Goal: Task Accomplishment & Management: Use online tool/utility

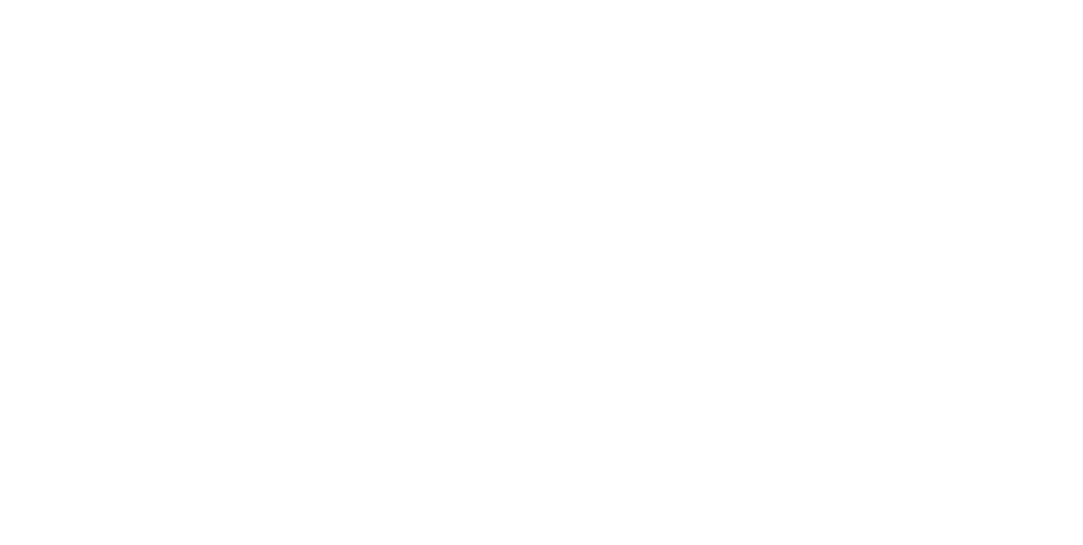
click at [224, 250] on button "Tracking" at bounding box center [143, 233] width 161 height 42
click at [659, 420] on icon "button" at bounding box center [655, 420] width 8 height 9
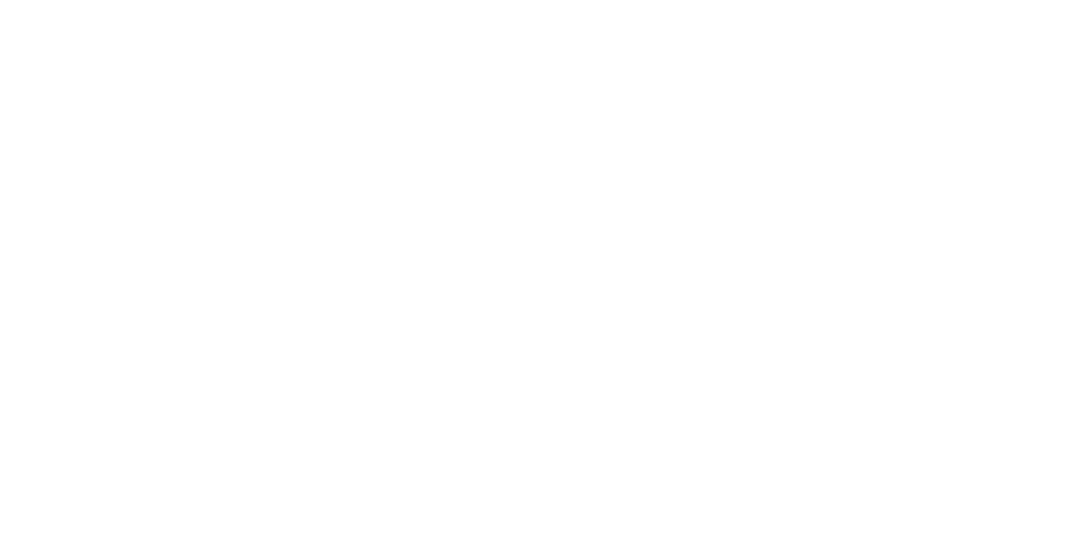
click at [535, 267] on button "Clock On" at bounding box center [488, 268] width 93 height 27
click at [224, 85] on button "Order details" at bounding box center [143, 106] width 161 height 42
click at [905, 94] on button "Close" at bounding box center [875, 93] width 62 height 27
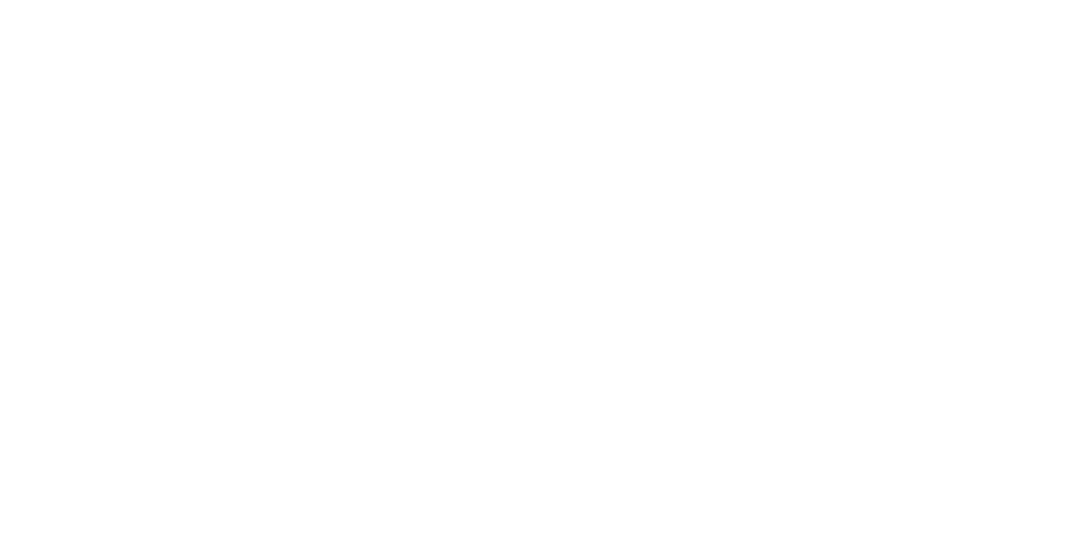
click at [224, 184] on button "Checklists 0/0" at bounding box center [143, 190] width 161 height 42
click at [224, 227] on button "Tracking" at bounding box center [143, 233] width 161 height 42
click at [674, 420] on icon "button" at bounding box center [669, 421] width 8 height 8
click at [535, 267] on button "Clock Off" at bounding box center [488, 268] width 93 height 27
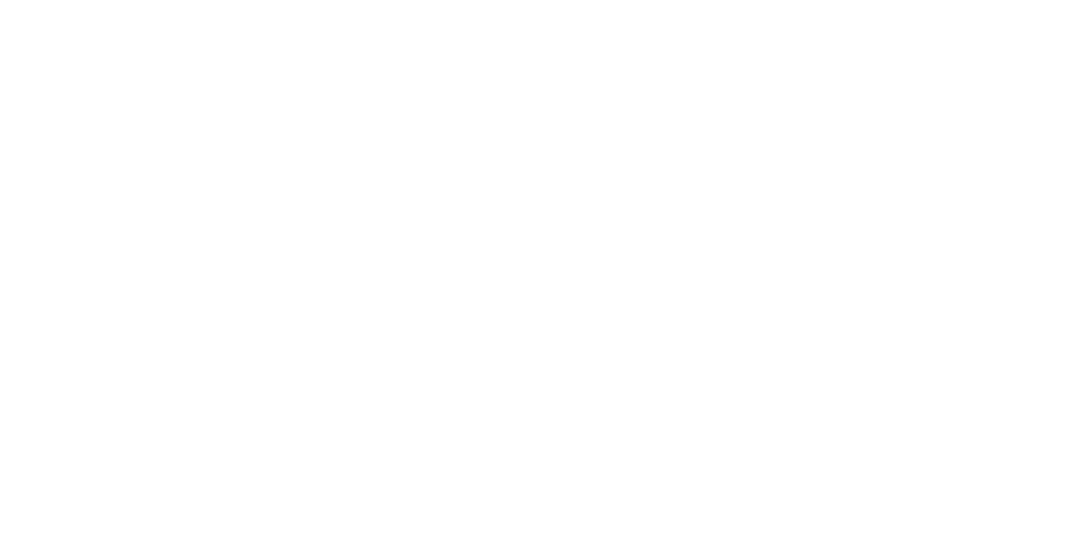
click at [177, 146] on div "Collaborate" at bounding box center [143, 147] width 67 height 15
click at [762, 507] on div at bounding box center [544, 498] width 434 height 18
click at [762, 507] on div "@[GEOGRAPHIC_DATA]" at bounding box center [544, 498] width 434 height 18
click at [952, 510] on button "Send" at bounding box center [918, 497] width 67 height 25
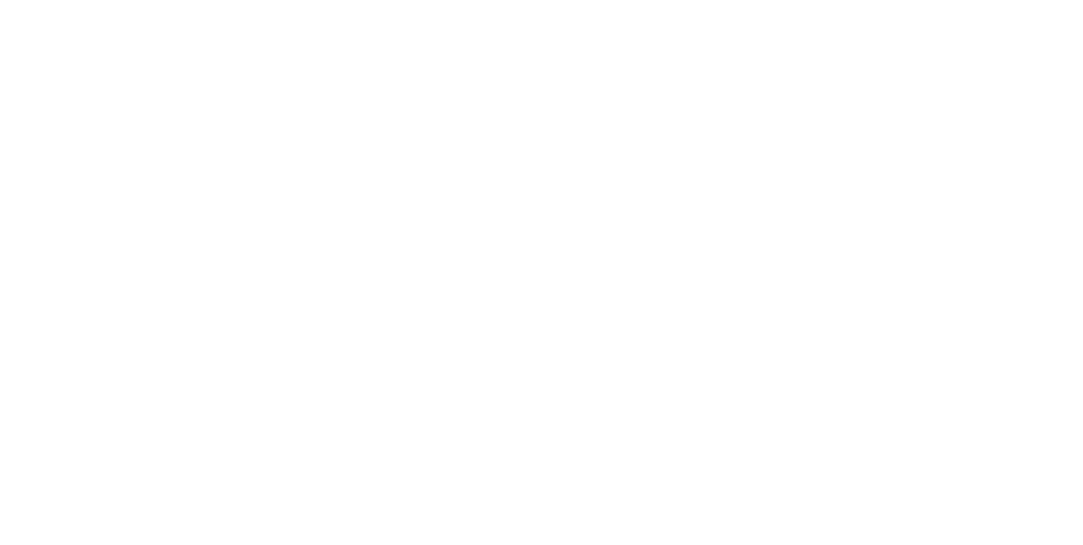
click at [905, 96] on button "Close" at bounding box center [875, 93] width 62 height 27
click at [905, 91] on button "Close" at bounding box center [875, 93] width 62 height 27
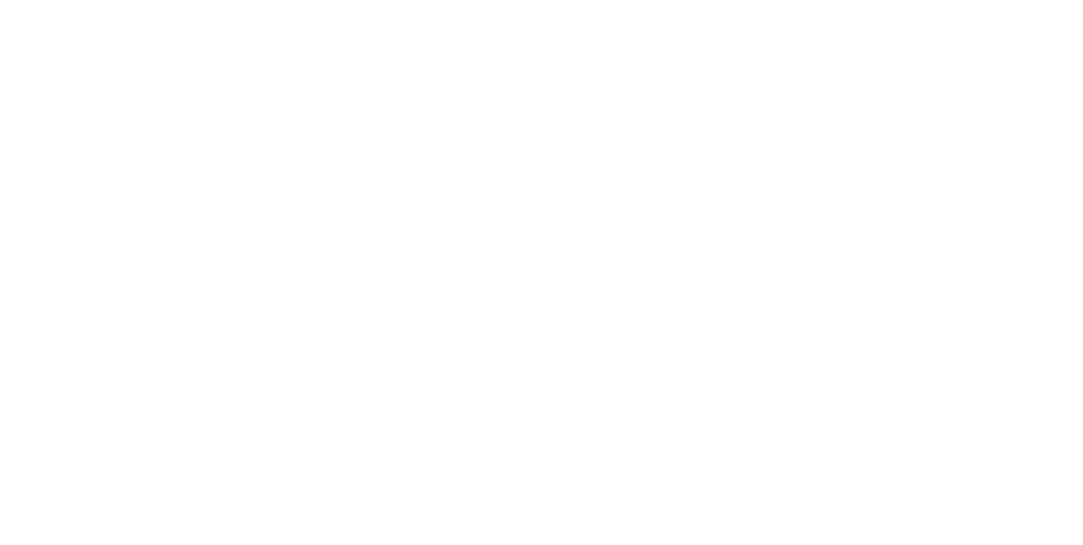
click at [157, 235] on div "Tracking" at bounding box center [133, 232] width 47 height 15
click at [674, 420] on icon "button" at bounding box center [669, 421] width 8 height 8
click at [535, 266] on button "Clock Off" at bounding box center [488, 268] width 93 height 27
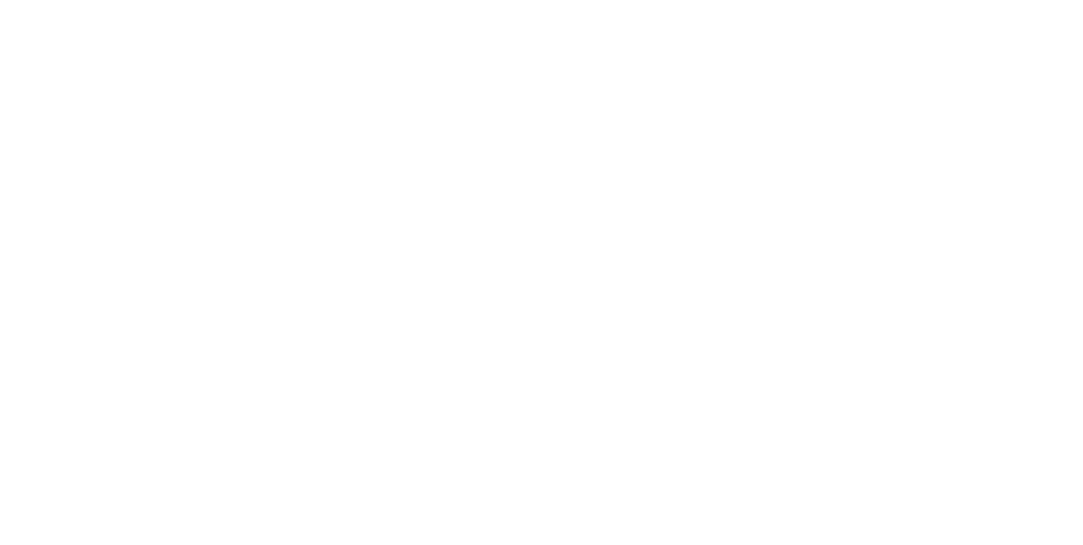
click at [995, 140] on button "Add manual time entry" at bounding box center [923, 142] width 143 height 27
click at [682, 88] on icon at bounding box center [678, 89] width 8 height 8
click at [905, 88] on button "Close" at bounding box center [875, 93] width 62 height 27
click at [224, 223] on button "Tracking" at bounding box center [143, 233] width 161 height 42
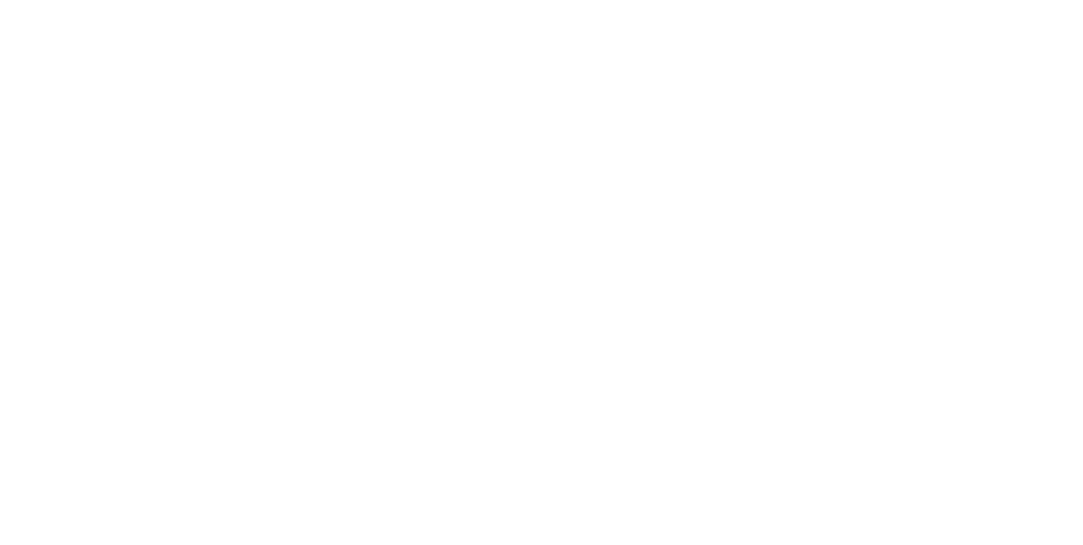
click at [664, 421] on button "button" at bounding box center [653, 420] width 21 height 21
click at [1082, 19] on div "Clock On Team Member Select... Clock On Cancel" at bounding box center [541, 272] width 1083 height 545
click at [535, 268] on button "Clock On" at bounding box center [488, 268] width 93 height 27
